Goal: Information Seeking & Learning: Learn about a topic

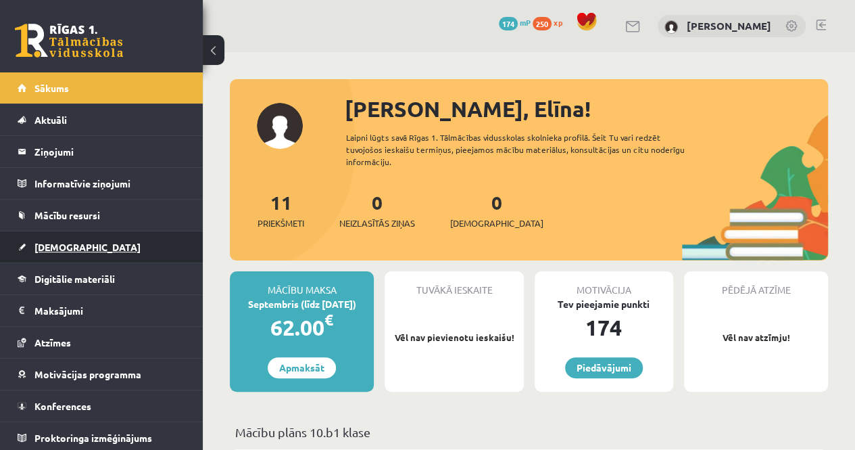
click at [54, 257] on link "[DEMOGRAPHIC_DATA]" at bounding box center [102, 246] width 168 height 31
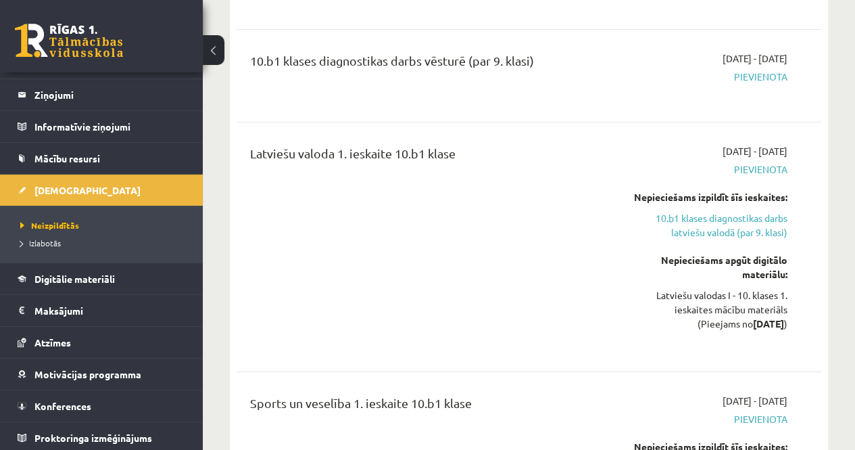
scroll to position [2298, 0]
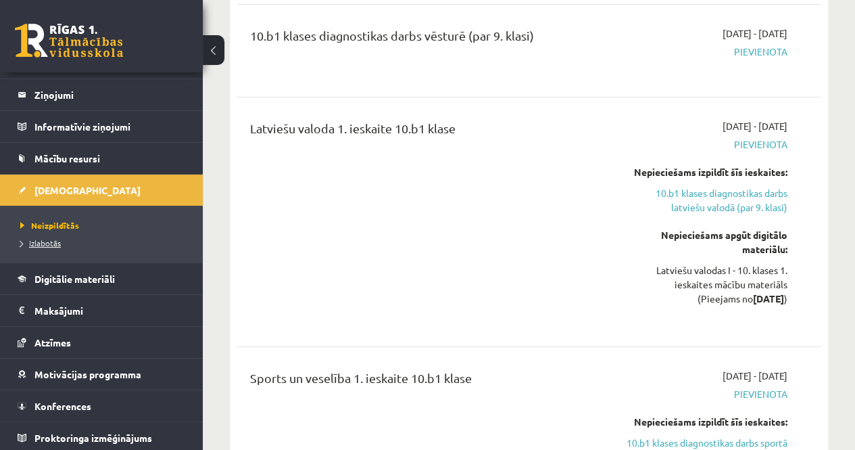
click at [28, 239] on span "Izlabotās" at bounding box center [40, 242] width 41 height 11
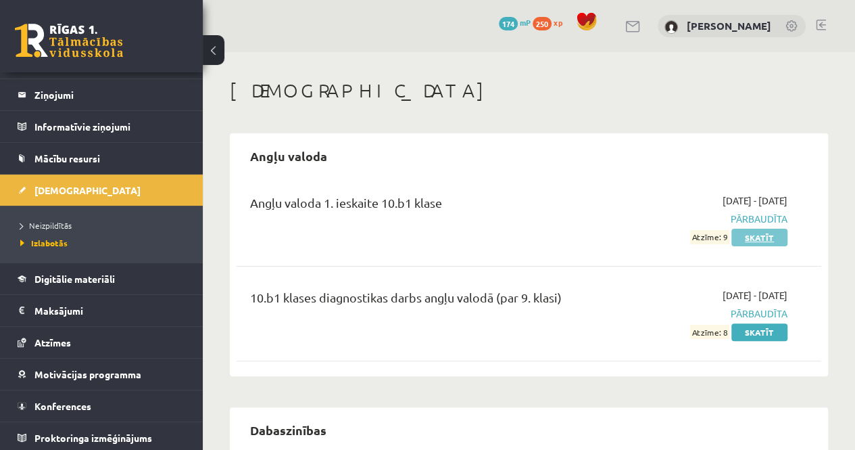
click at [752, 239] on link "Skatīt" at bounding box center [759, 237] width 56 height 18
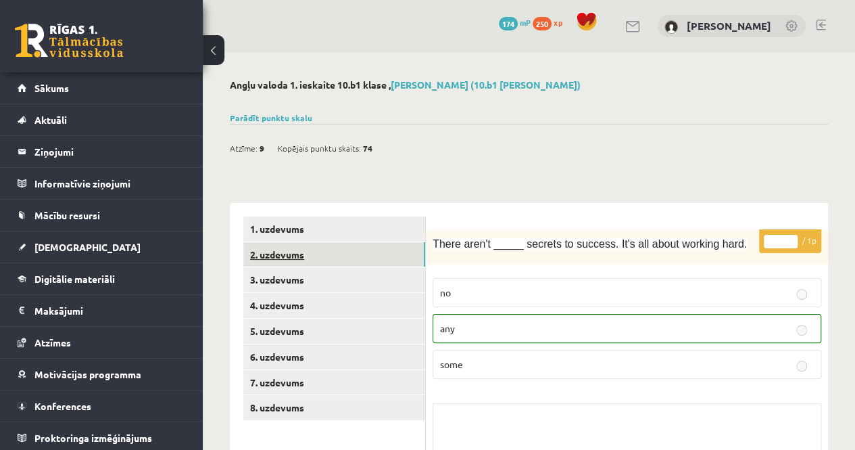
click at [281, 257] on link "2. uzdevums" at bounding box center [334, 254] width 182 height 25
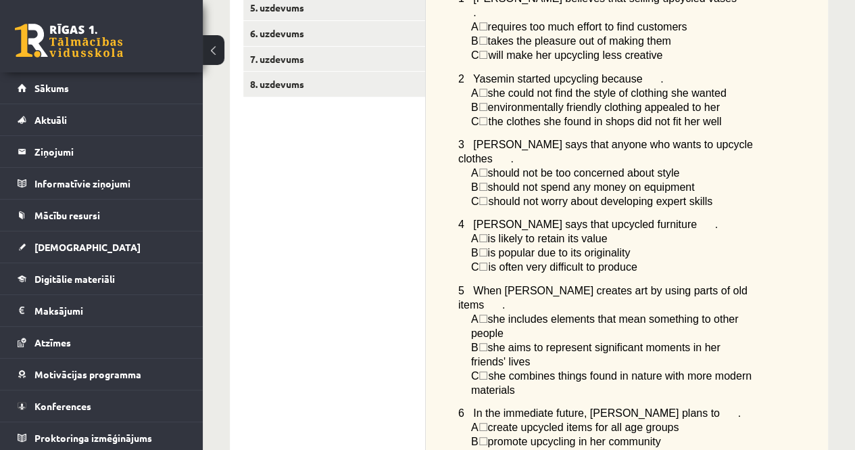
scroll to position [170, 0]
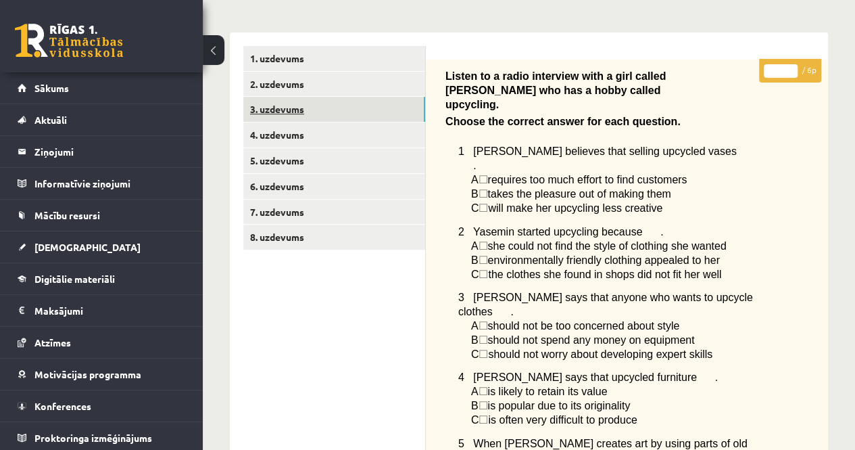
click at [365, 121] on link "3. uzdevums" at bounding box center [334, 109] width 182 height 25
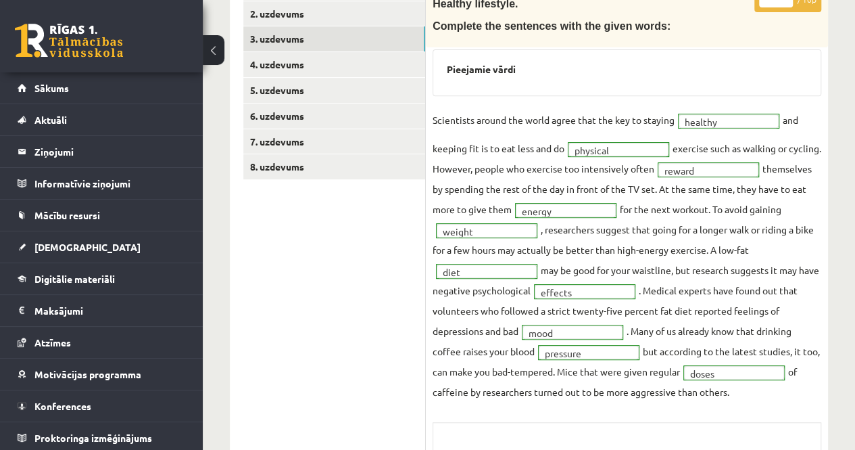
scroll to position [221, 0]
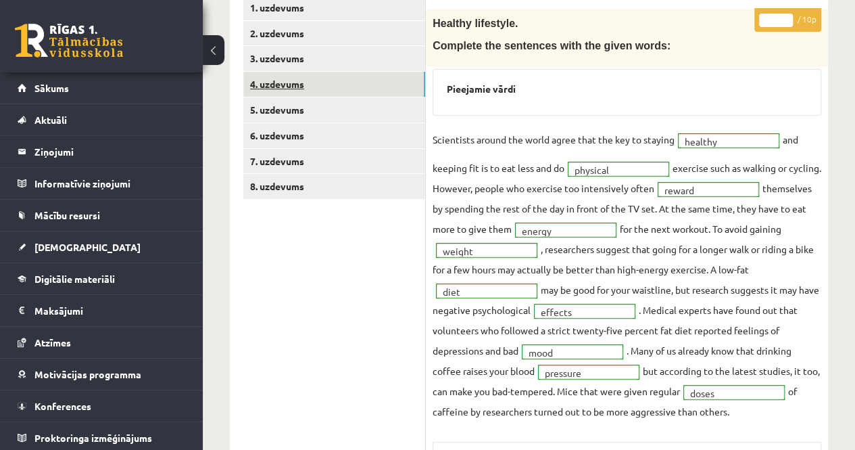
click at [347, 75] on link "4. uzdevums" at bounding box center [334, 84] width 182 height 25
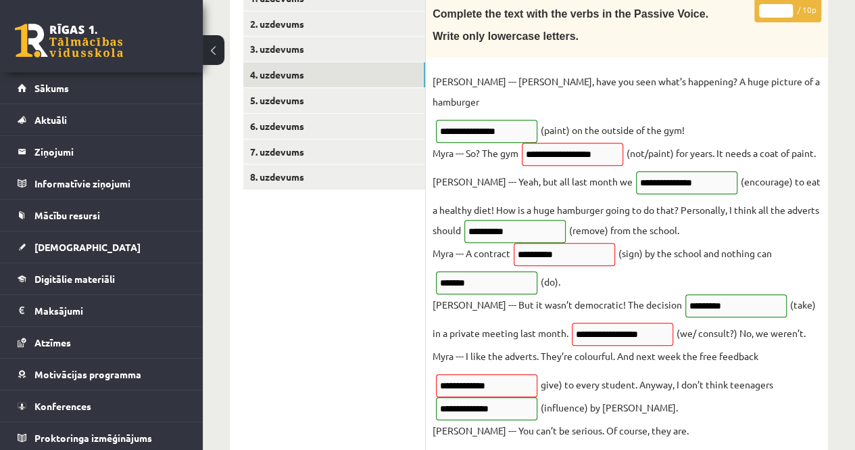
scroll to position [227, 0]
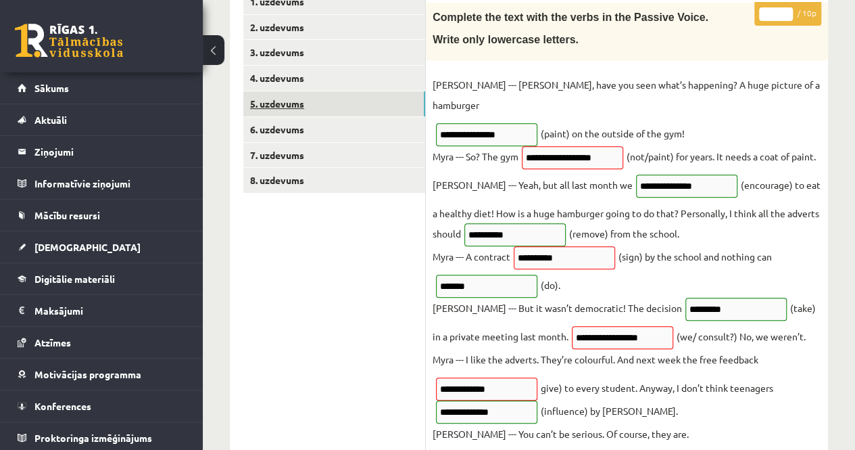
click at [360, 115] on link "5. uzdevums" at bounding box center [334, 103] width 182 height 25
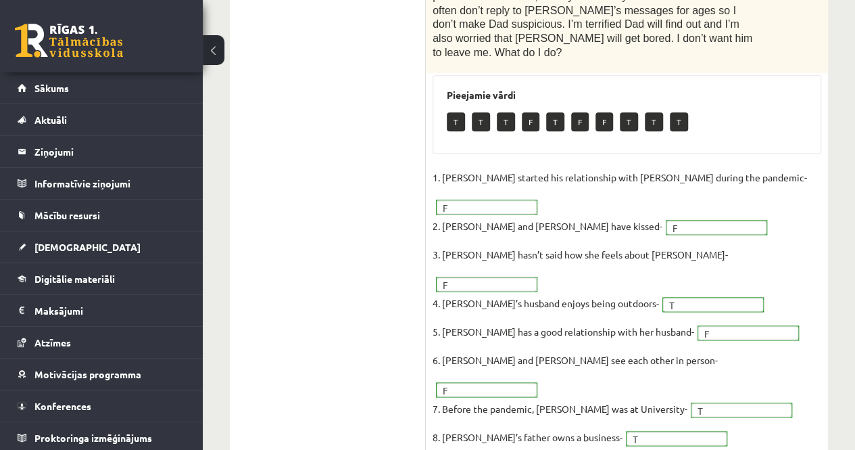
scroll to position [243, 0]
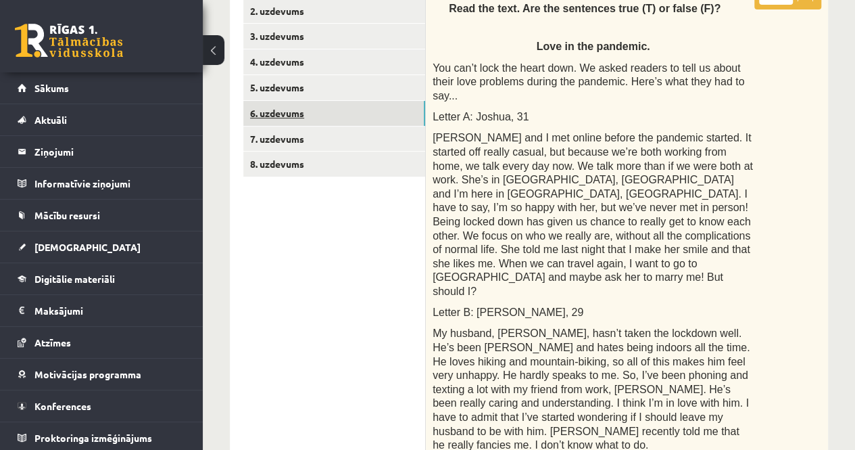
click at [357, 112] on link "6. uzdevums" at bounding box center [334, 113] width 182 height 25
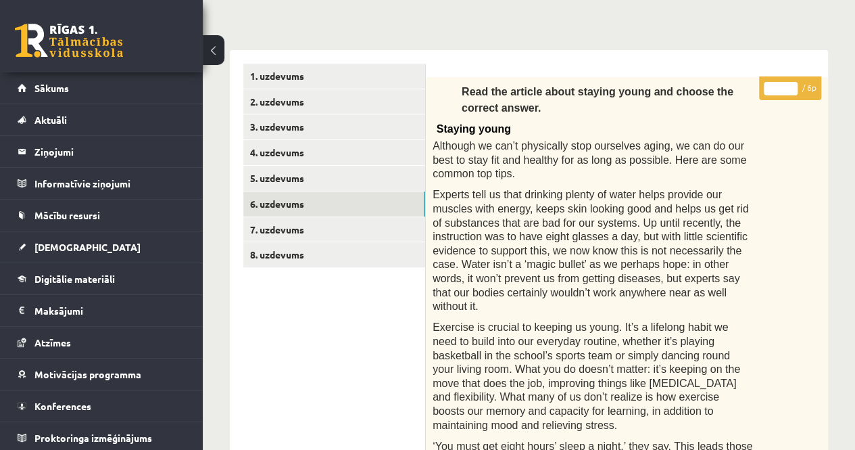
scroll to position [65, 0]
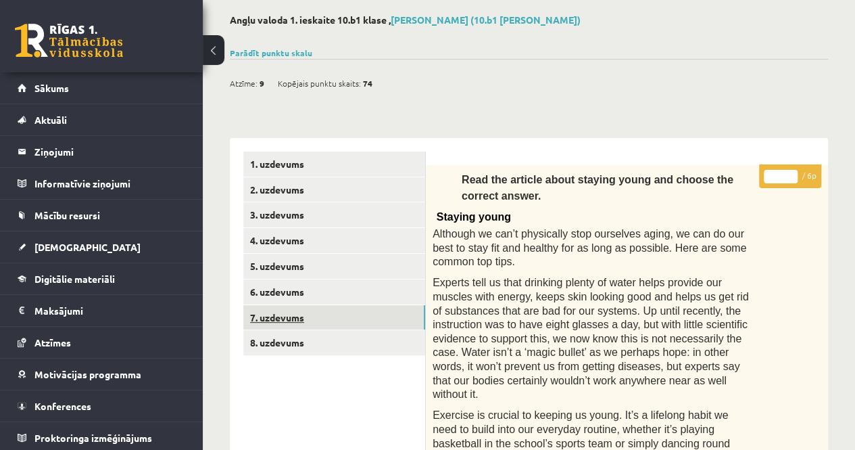
click at [344, 326] on link "7. uzdevums" at bounding box center [334, 317] width 182 height 25
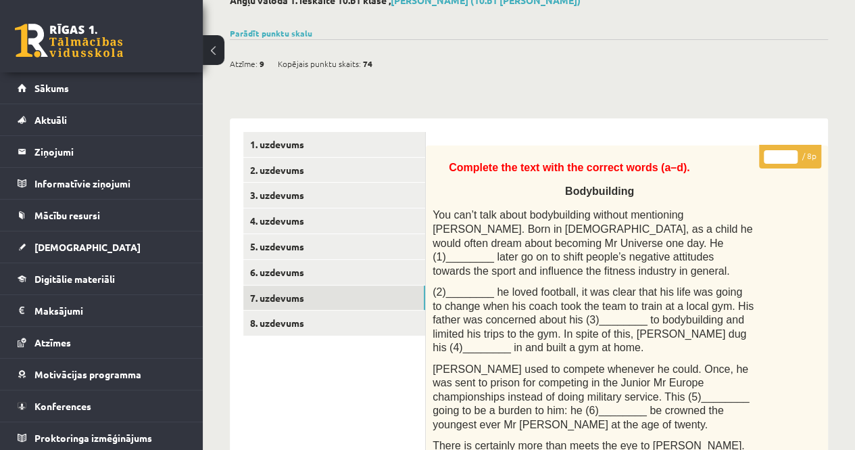
scroll to position [28, 0]
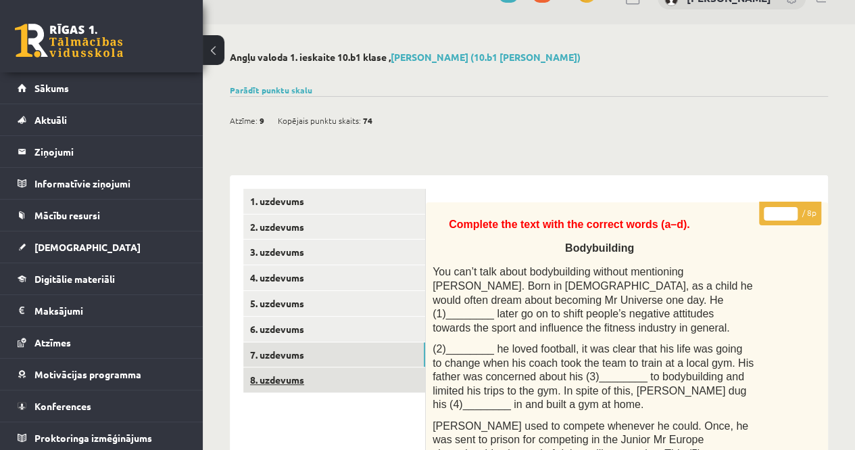
click at [289, 376] on link "8. uzdevums" at bounding box center [334, 379] width 182 height 25
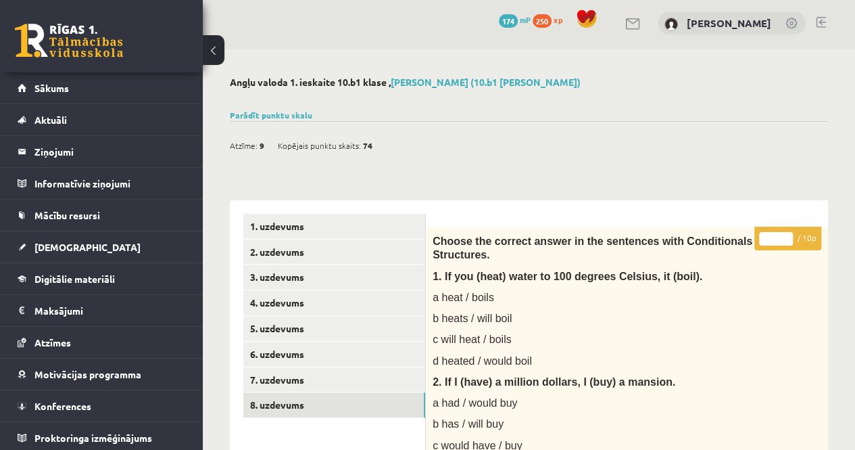
scroll to position [0, 0]
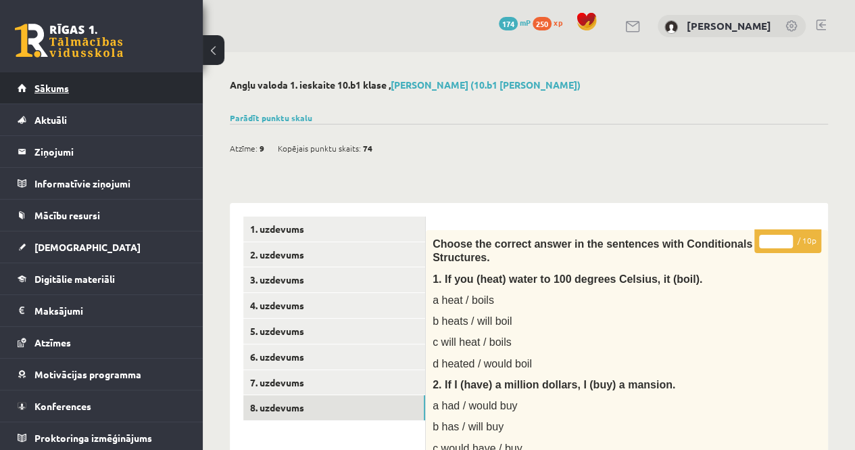
click at [77, 76] on link "Sākums" at bounding box center [102, 87] width 168 height 31
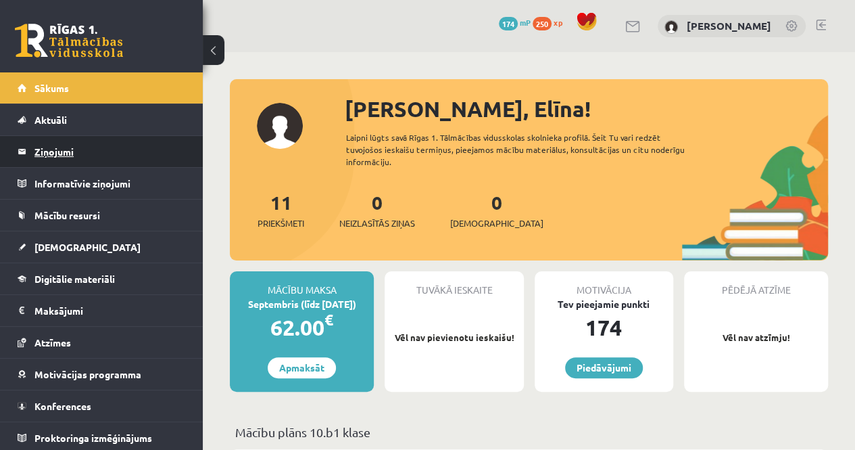
click at [70, 159] on legend "Ziņojumi 0" at bounding box center [109, 151] width 151 height 31
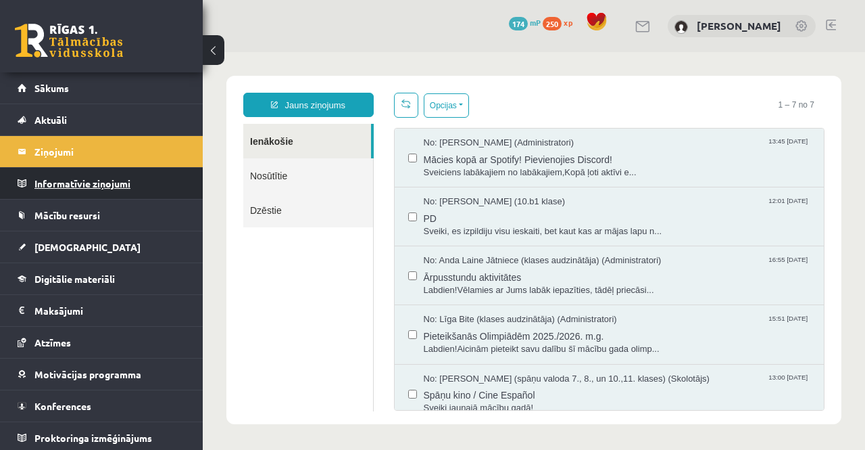
click at [80, 176] on legend "Informatīvie ziņojumi 0" at bounding box center [109, 183] width 151 height 31
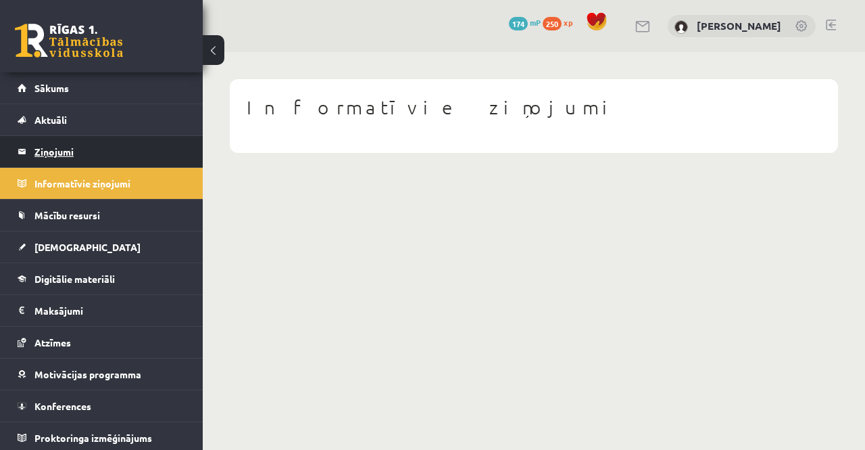
click at [66, 152] on legend "Ziņojumi 0" at bounding box center [109, 151] width 151 height 31
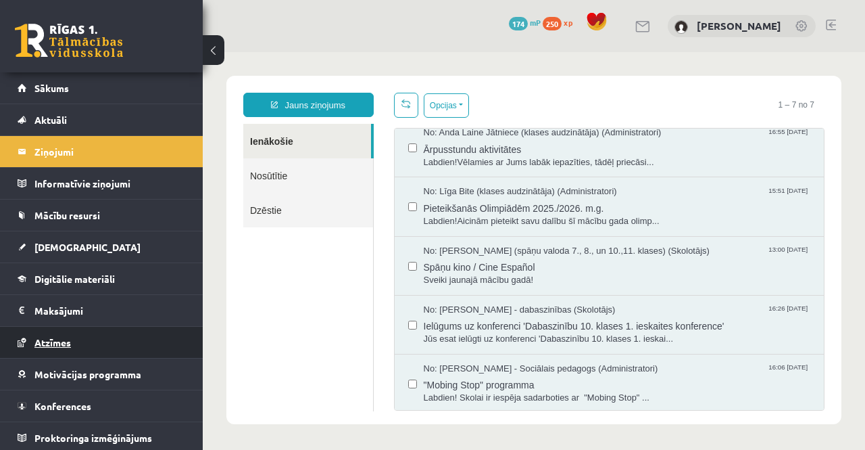
click at [65, 340] on span "Atzīmes" at bounding box center [52, 342] width 37 height 12
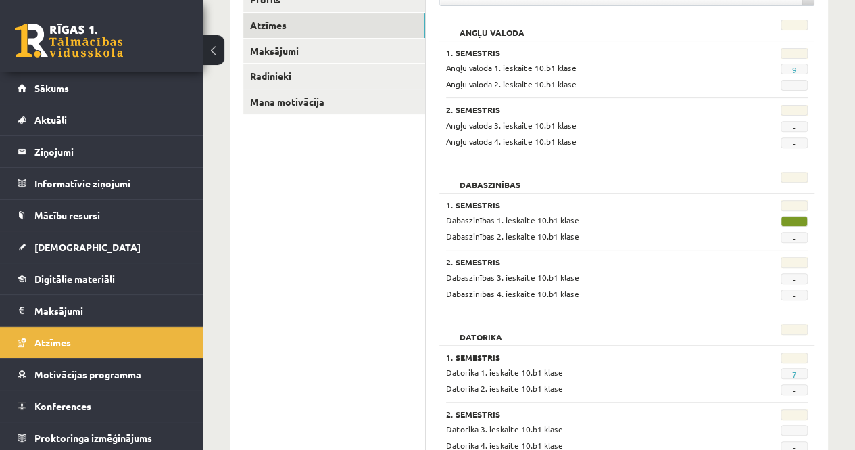
scroll to position [178, 0]
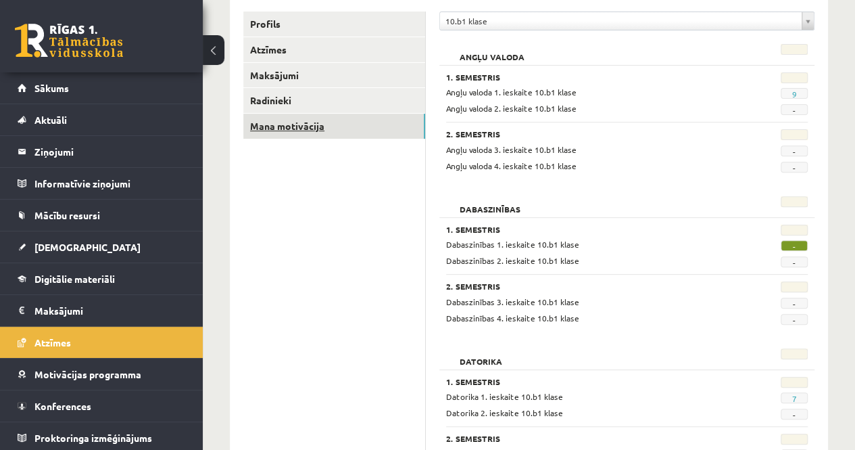
click at [387, 137] on link "Mana motivācija" at bounding box center [334, 126] width 182 height 25
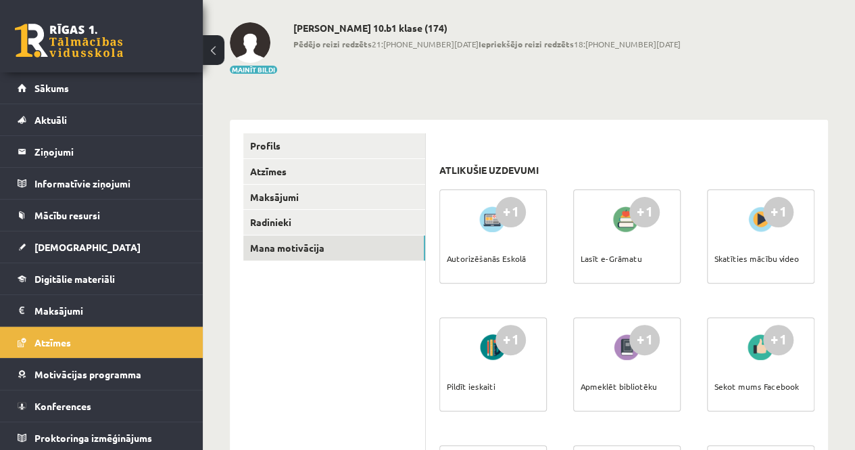
scroll to position [60, 0]
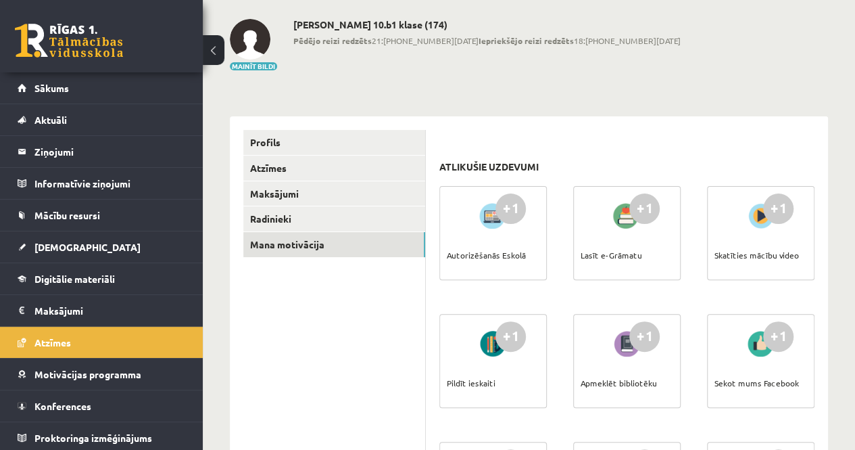
click at [619, 225] on div at bounding box center [627, 215] width 39 height 31
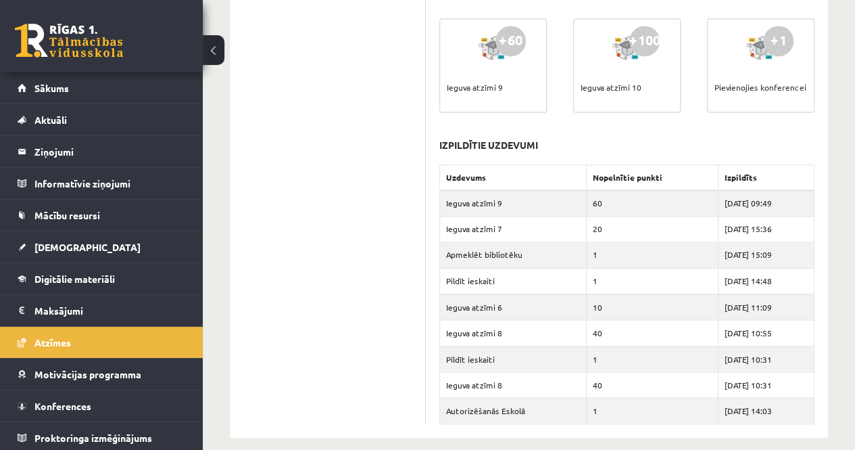
scroll to position [1006, 0]
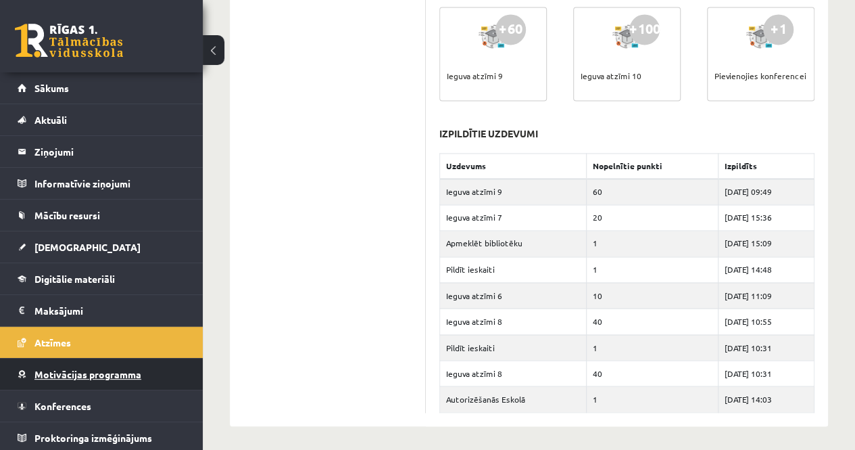
click at [118, 361] on link "Motivācijas programma" at bounding box center [102, 373] width 168 height 31
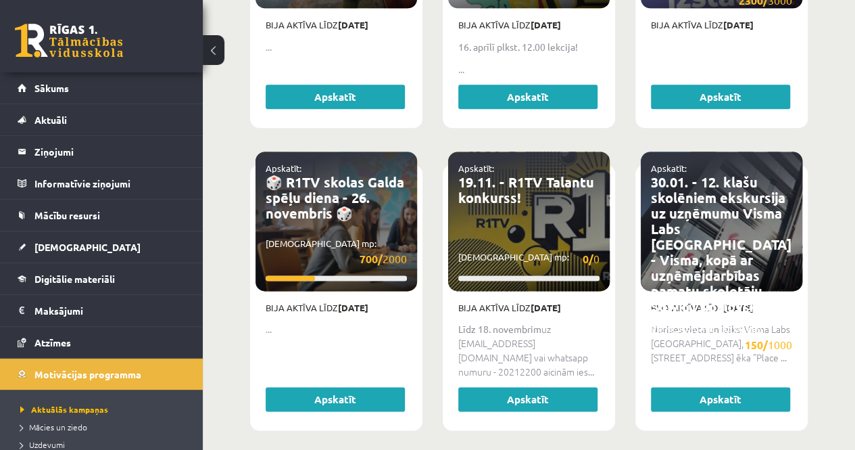
scroll to position [820, 0]
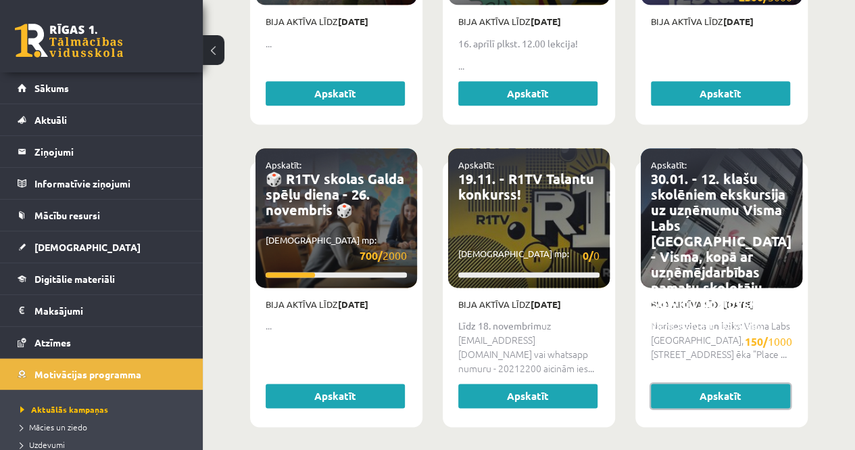
click at [750, 383] on link "Apskatīt" at bounding box center [720, 395] width 139 height 24
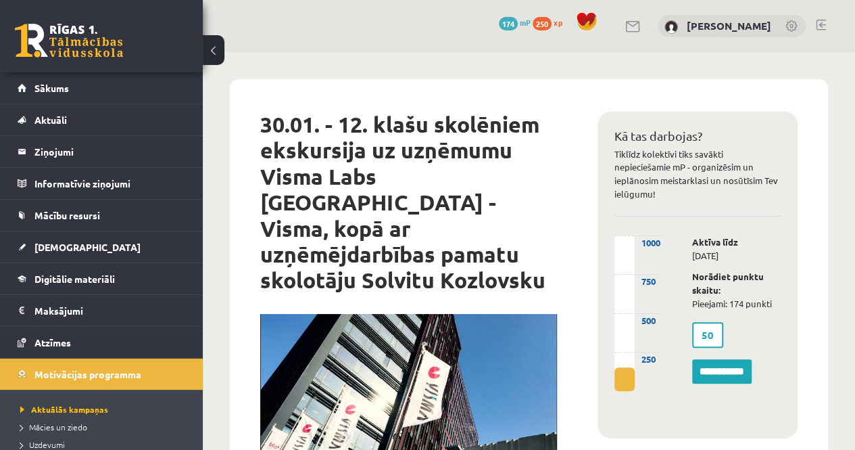
drag, startPoint x: 833, startPoint y: 115, endPoint x: 861, endPoint y: 68, distance: 55.2
click at [854, 68] on html "0 Dāvanas 174 mP 250 xp [PERSON_NAME] Sākums Aktuāli Kā mācīties eSKOLĀ Kontakt…" at bounding box center [427, 225] width 855 height 450
click at [166, 375] on link "Motivācijas programma" at bounding box center [102, 373] width 168 height 31
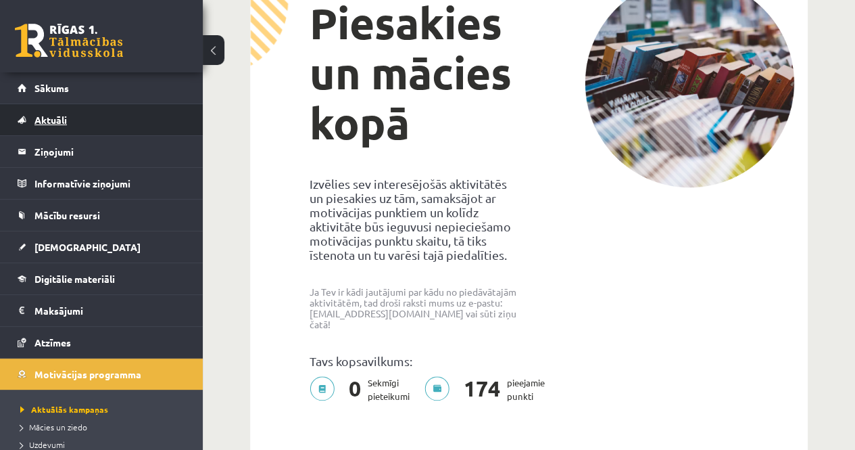
click at [61, 109] on link "Aktuāli" at bounding box center [102, 119] width 168 height 31
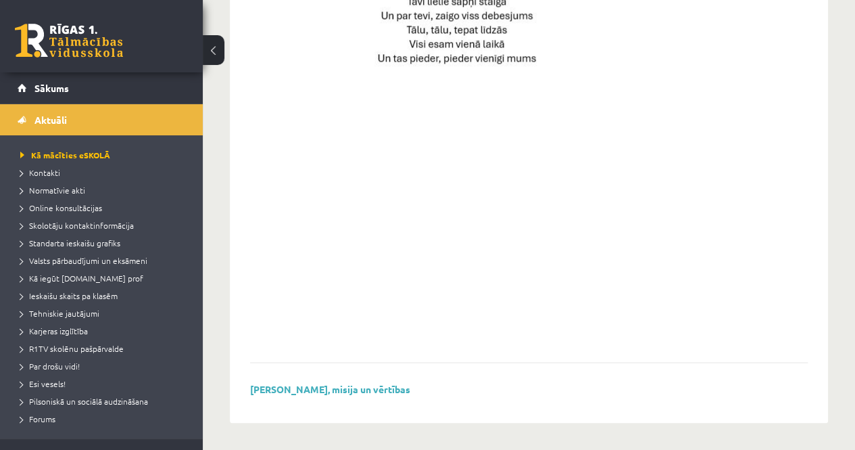
scroll to position [641, 0]
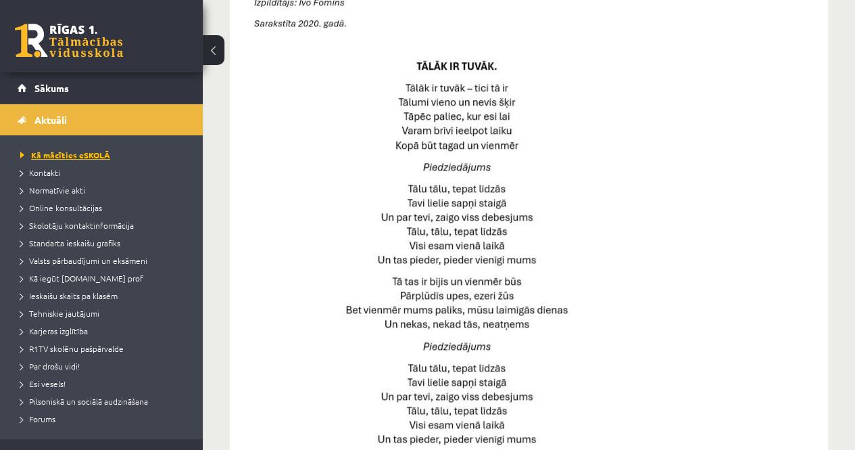
click at [36, 157] on span "Kā mācīties eSKOLĀ" at bounding box center [65, 154] width 90 height 11
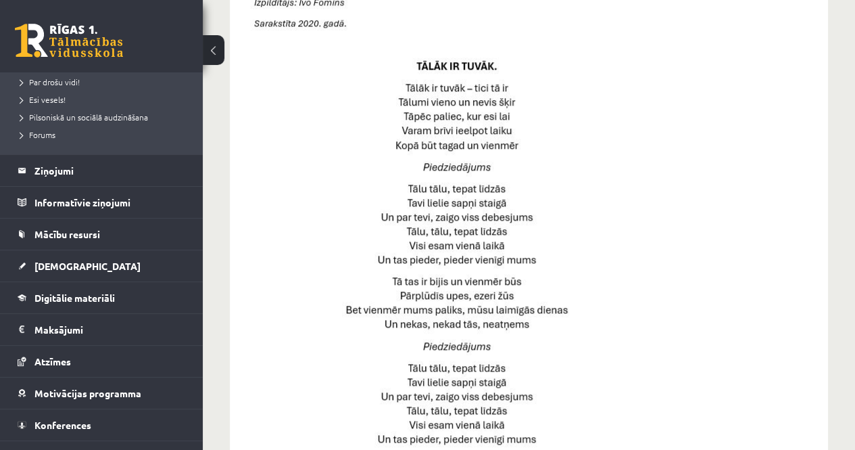
scroll to position [285, 0]
